Goal: Task Accomplishment & Management: Manage account settings

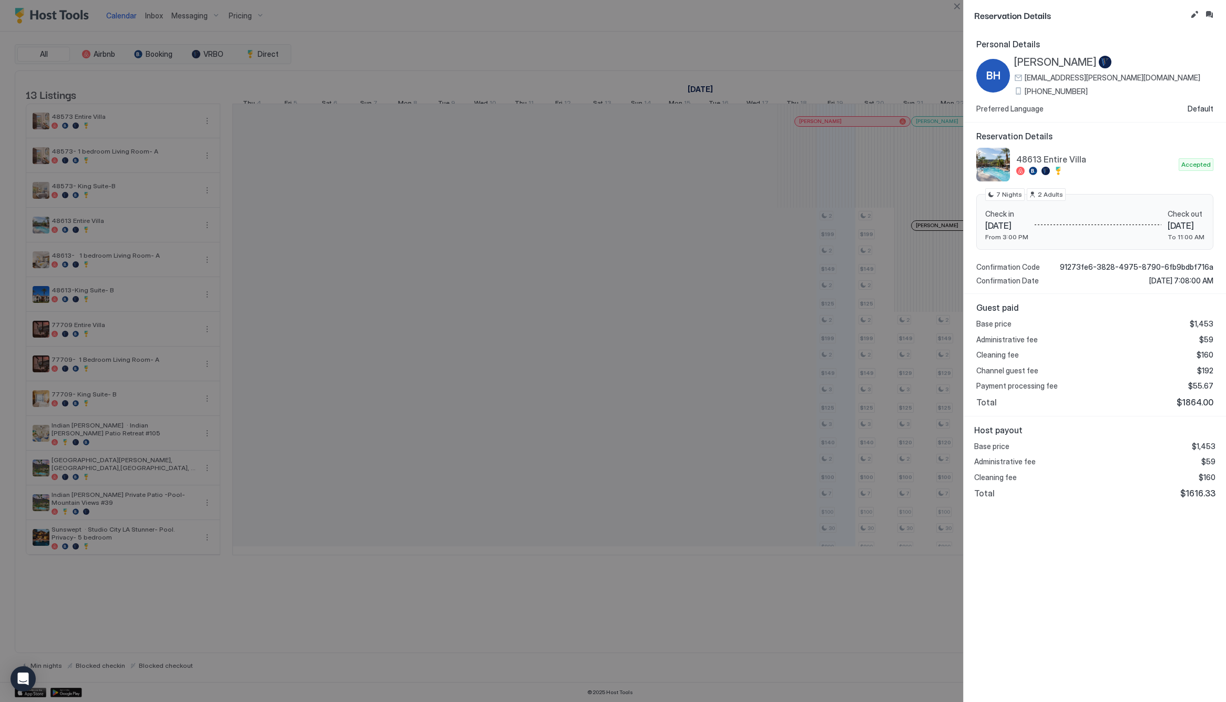
scroll to position [0, 552]
click at [959, 10] on button "Close" at bounding box center [957, 6] width 13 height 13
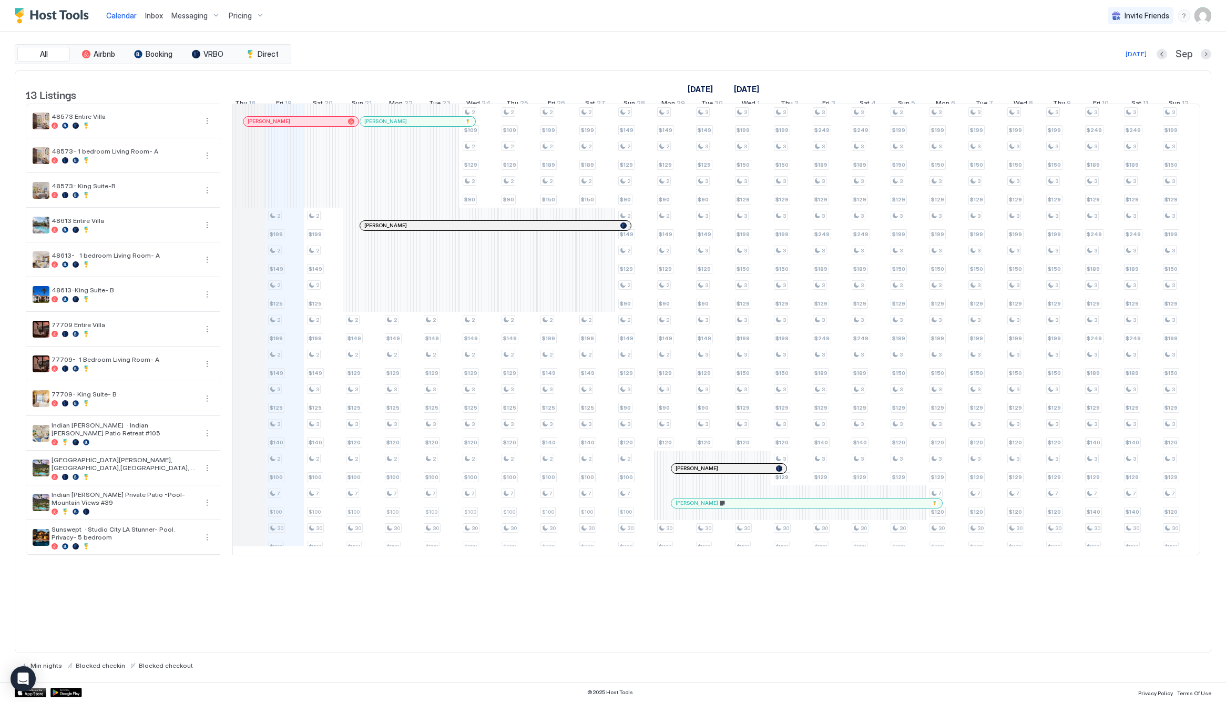
click at [236, 17] on span "Pricing" at bounding box center [240, 15] width 23 height 9
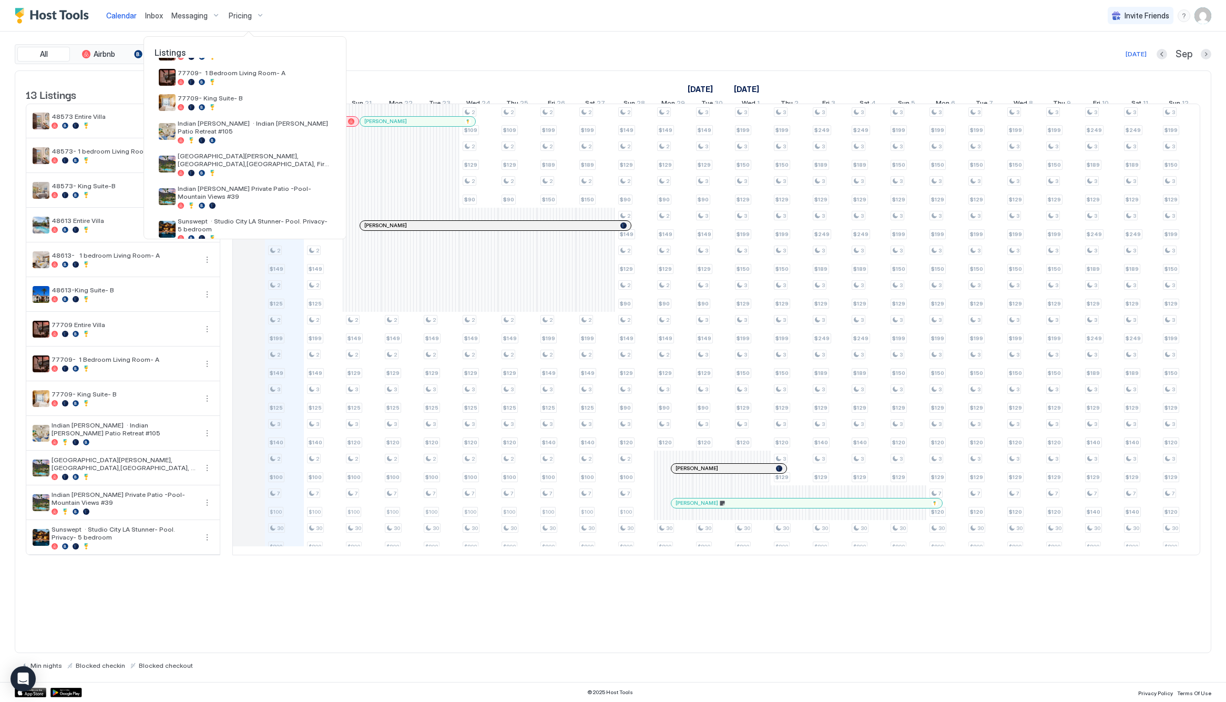
scroll to position [201, 0]
click at [247, 189] on span "Indian [PERSON_NAME] Private Patio -Pool- Mountain Views #39" at bounding box center [255, 197] width 154 height 16
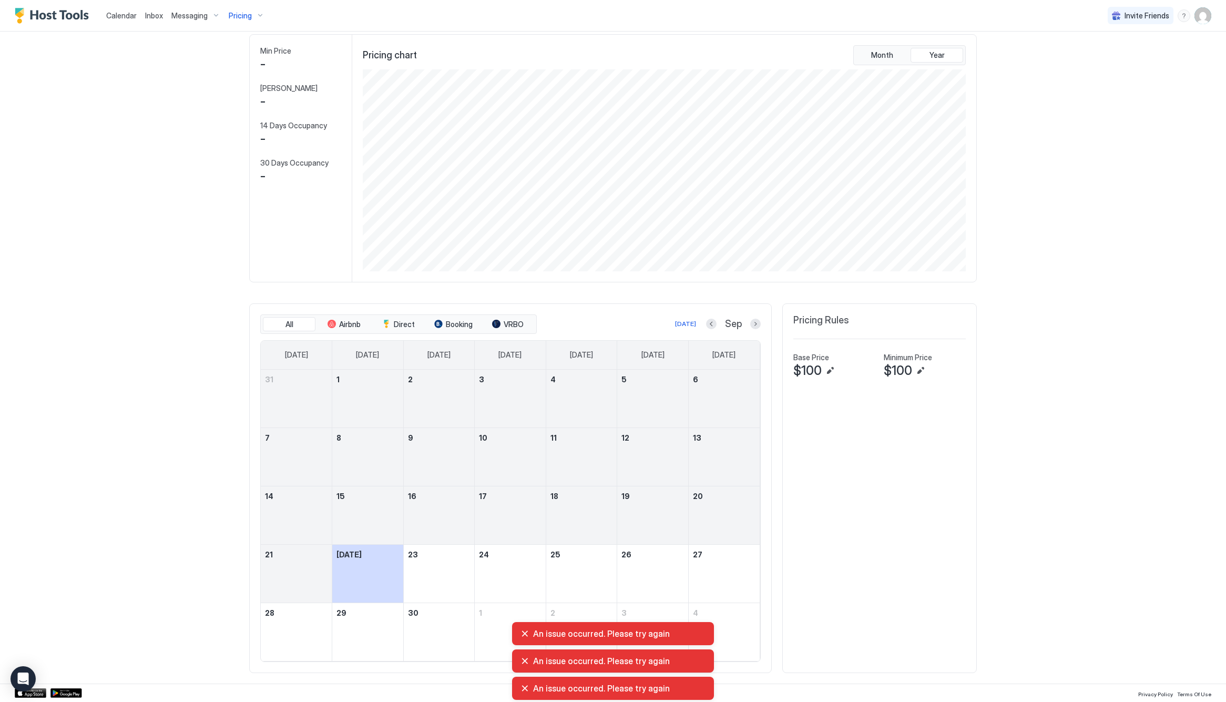
scroll to position [49, 0]
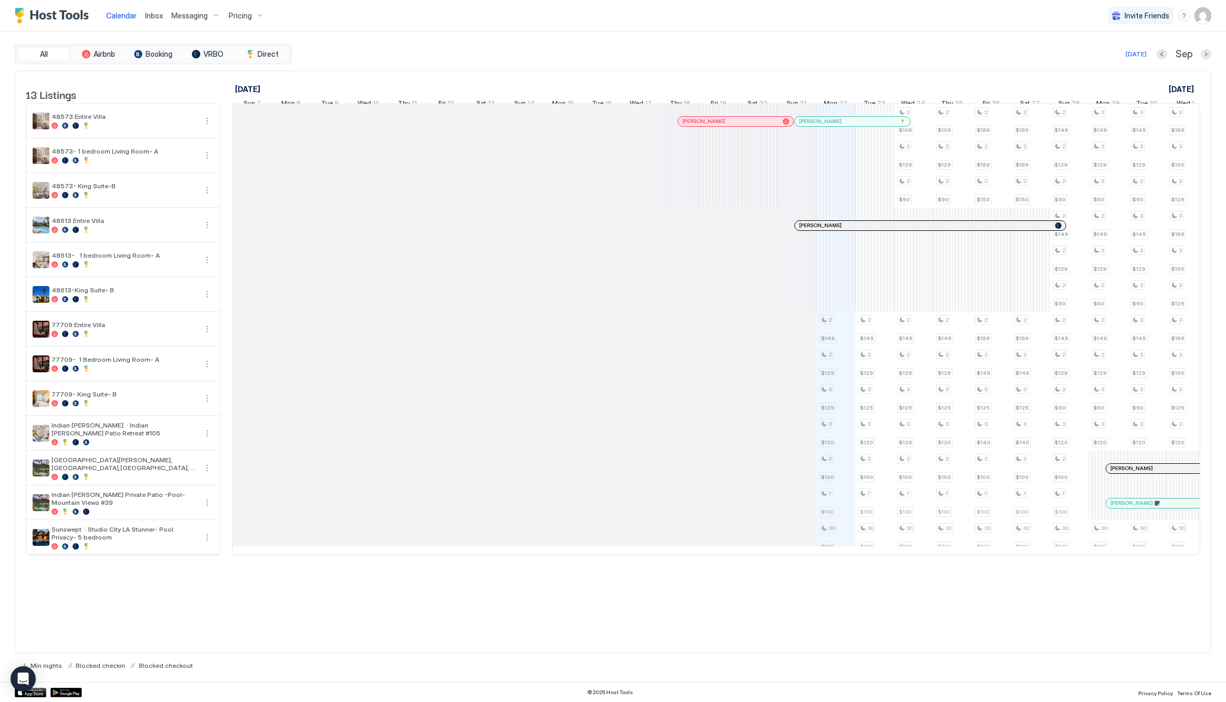
click at [250, 15] on div "Pricing" at bounding box center [246, 16] width 44 height 18
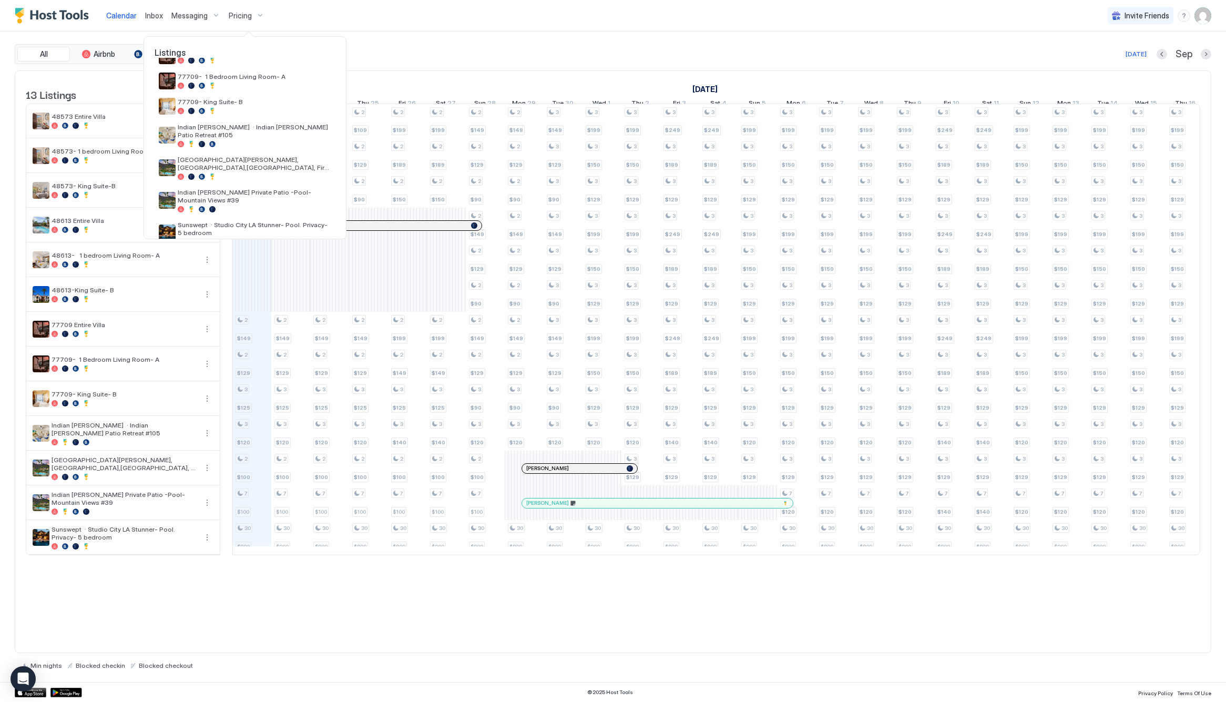
scroll to position [201, 0]
click at [297, 188] on div "Indian [PERSON_NAME] Private Patio -Pool- Mountain Views #39" at bounding box center [245, 204] width 181 height 33
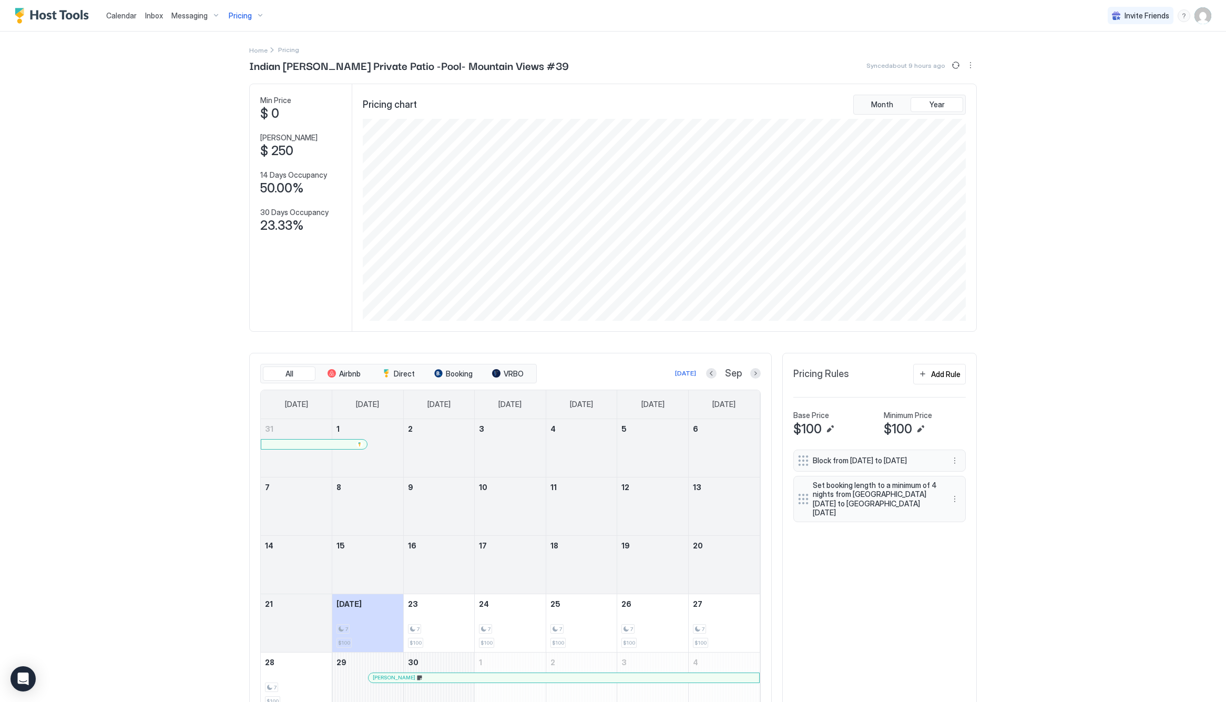
drag, startPoint x: 1194, startPoint y: 12, endPoint x: 1193, endPoint y: 20, distance: 7.9
click at [1194, 14] on div "Invite Friends SD" at bounding box center [1160, 15] width 104 height 31
click at [1200, 18] on img "User profile" at bounding box center [1203, 15] width 17 height 17
click at [1169, 51] on div "Settings" at bounding box center [1144, 59] width 134 height 18
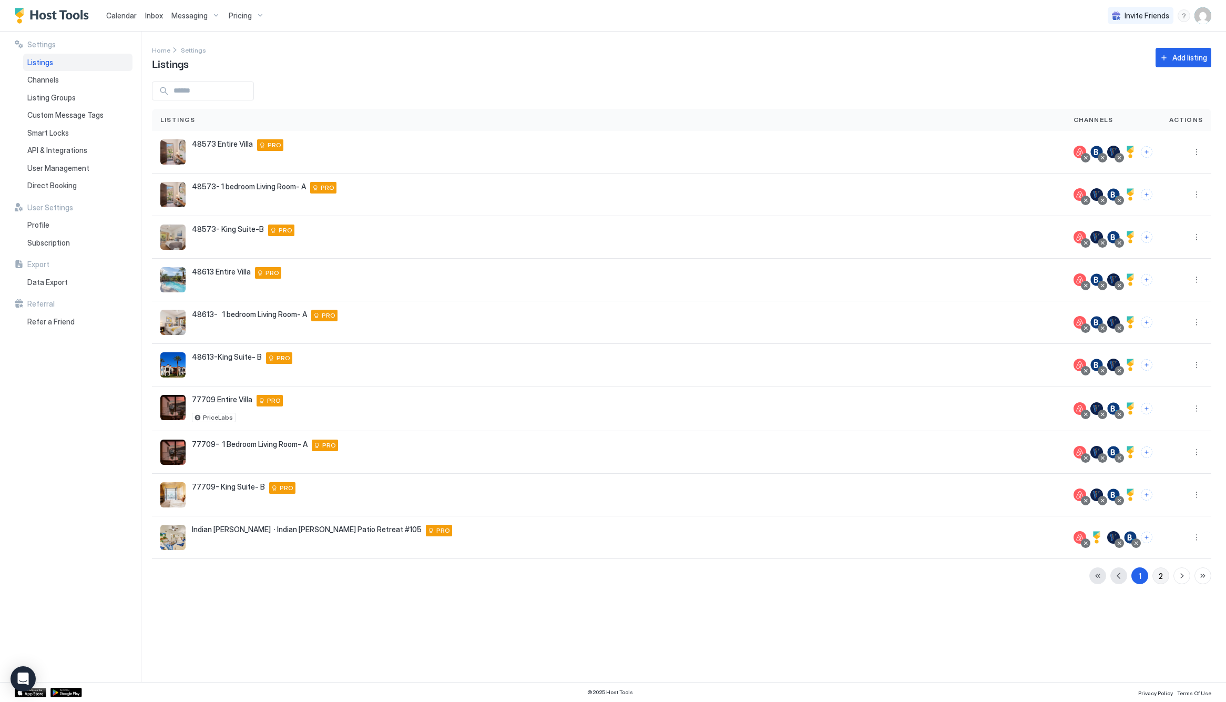
click at [1157, 577] on button "2" at bounding box center [1160, 575] width 17 height 17
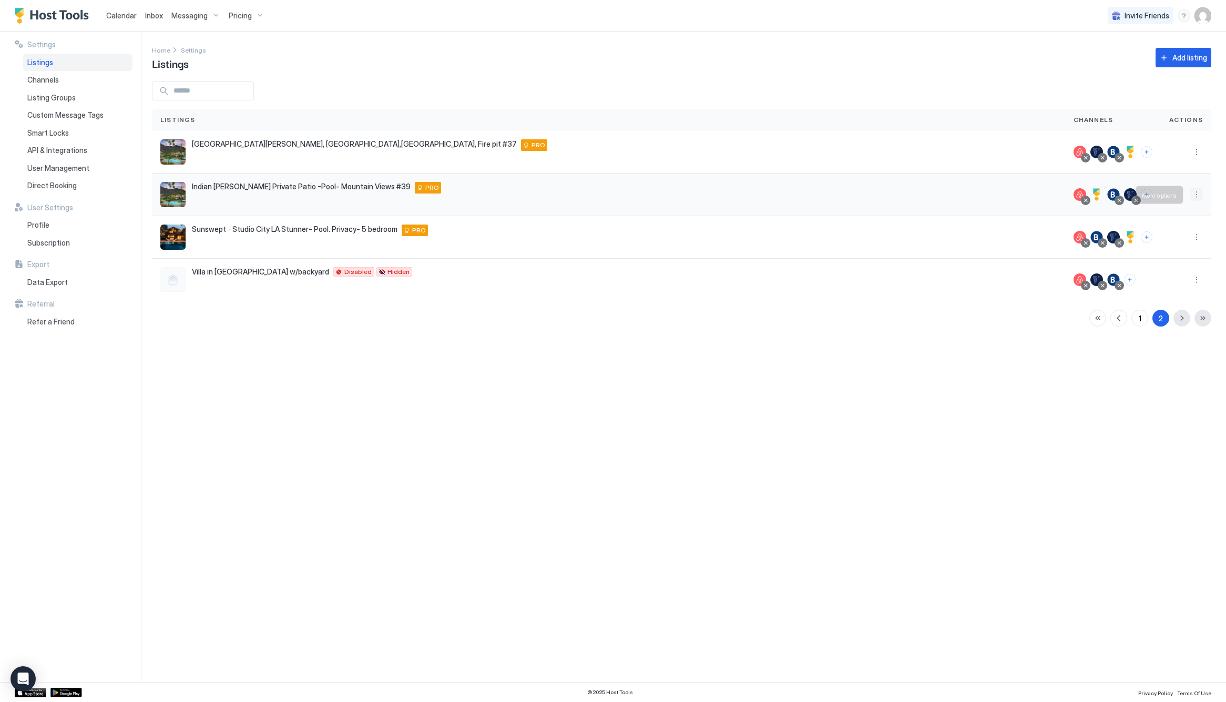
click at [1194, 189] on button "More options" at bounding box center [1196, 194] width 13 height 13
click at [1148, 243] on div "Listing Settings" at bounding box center [1167, 243] width 58 height 8
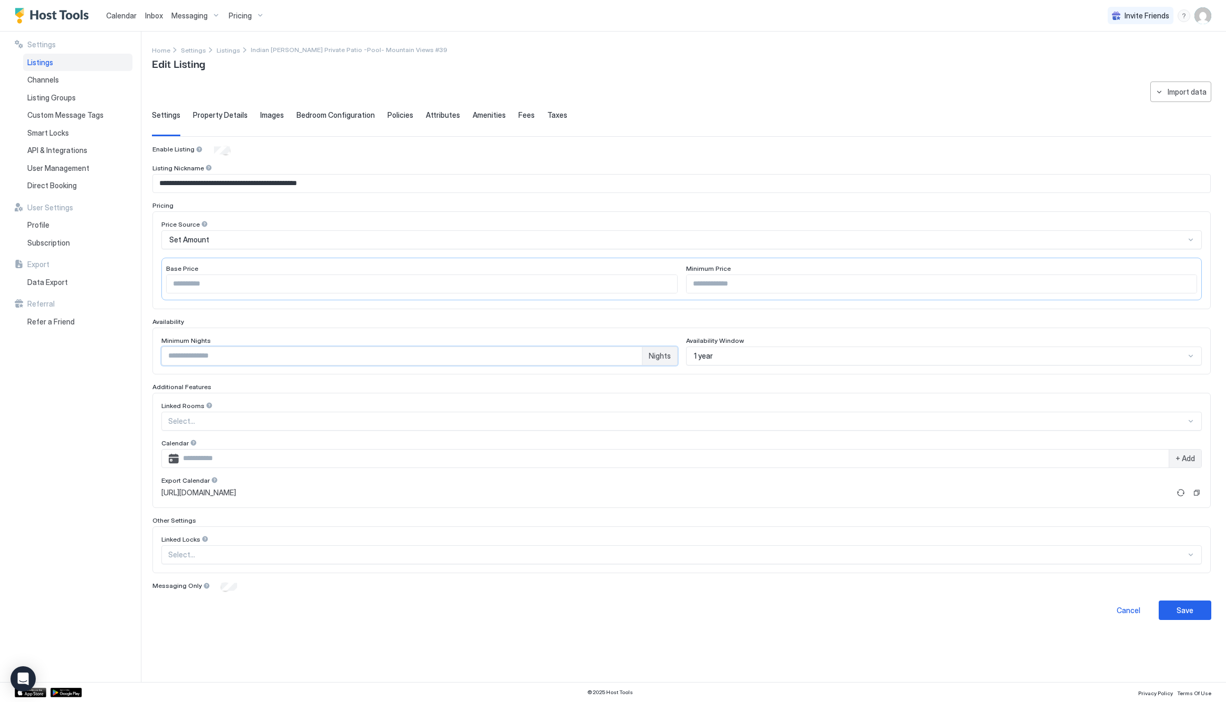
drag, startPoint x: 191, startPoint y: 363, endPoint x: 165, endPoint y: 359, distance: 26.6
click at [165, 359] on input "*" at bounding box center [402, 356] width 480 height 18
type input "*"
click at [1196, 607] on button "Save" at bounding box center [1185, 609] width 53 height 19
